Goal: Use online tool/utility

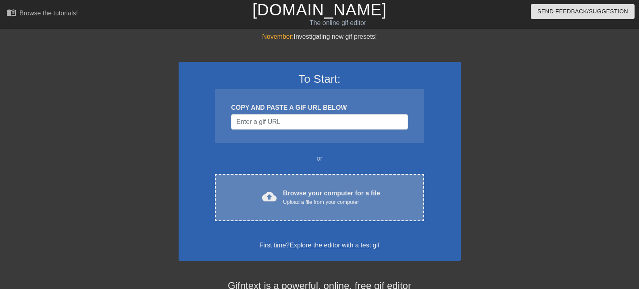
click at [281, 200] on div "cloud_upload Browse your computer for a file Upload a file from your computer" at bounding box center [319, 197] width 175 height 18
click at [287, 195] on div "Browse your computer for a file Upload a file from your computer" at bounding box center [331, 197] width 97 height 18
